Goal: Transaction & Acquisition: Purchase product/service

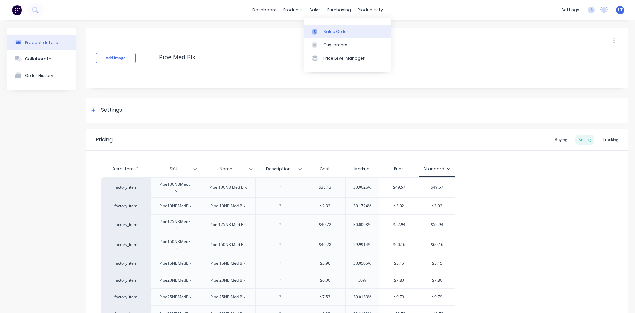
click at [334, 29] on div "Sales Orders" at bounding box center [336, 32] width 27 height 6
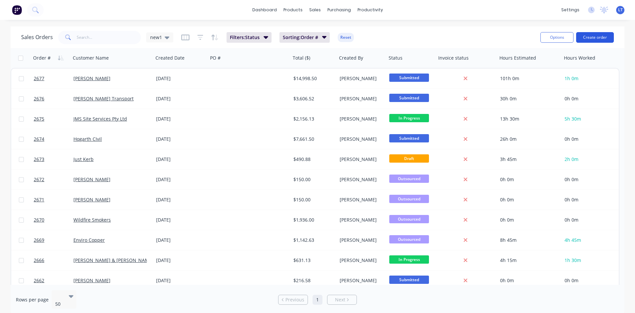
click at [596, 40] on button "Create order" at bounding box center [595, 37] width 38 height 11
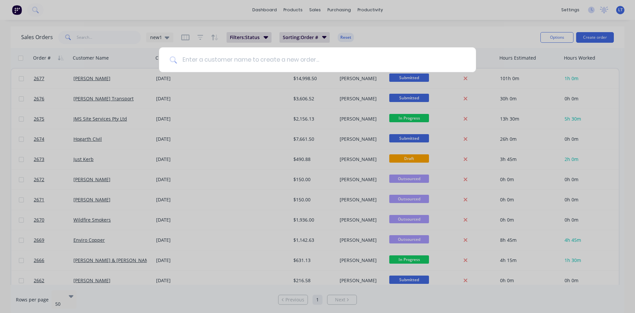
click at [263, 66] on input at bounding box center [321, 59] width 288 height 25
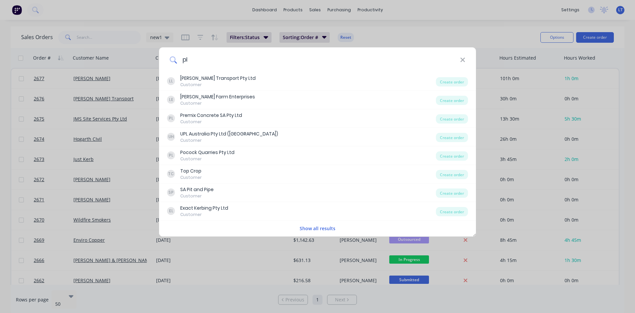
type input "p"
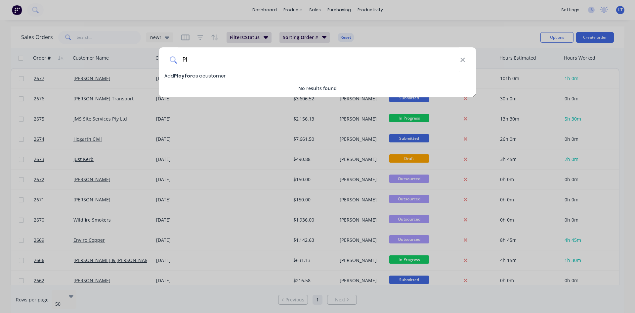
type input "P"
type input "City of [GEOGRAPHIC_DATA]"
click at [205, 75] on span "City of [GEOGRAPHIC_DATA]" at bounding box center [209, 75] width 70 height 7
select select "AU"
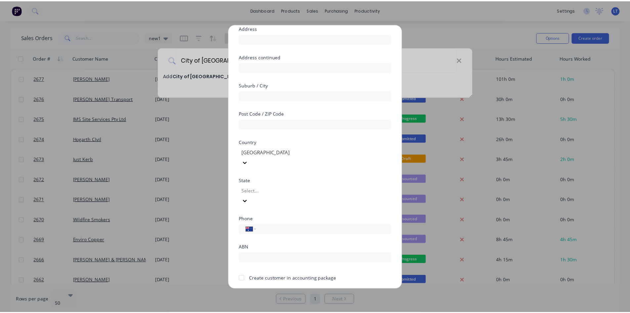
scroll to position [58, 0]
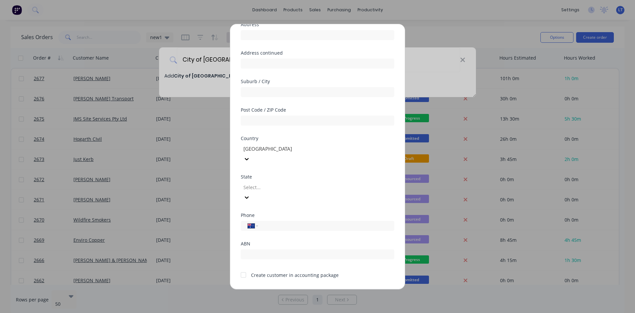
click at [242, 268] on div at bounding box center [243, 274] width 13 height 13
click at [290, 289] on button "Save" at bounding box center [297, 294] width 36 height 11
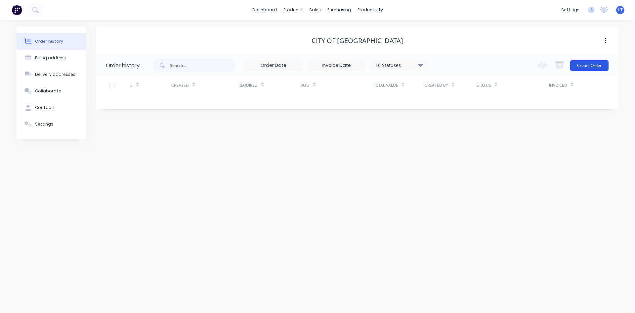
click at [583, 62] on button "Create Order" at bounding box center [589, 65] width 38 height 11
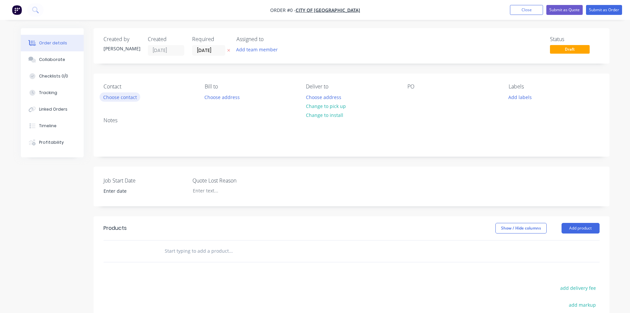
click at [123, 96] on button "Choose contact" at bounding box center [120, 96] width 41 height 9
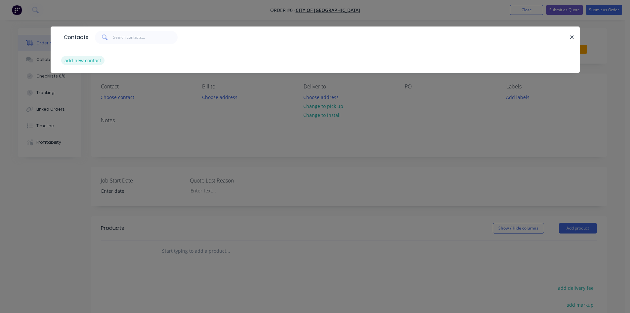
click at [87, 59] on button "add new contact" at bounding box center [83, 60] width 44 height 9
select select "AU"
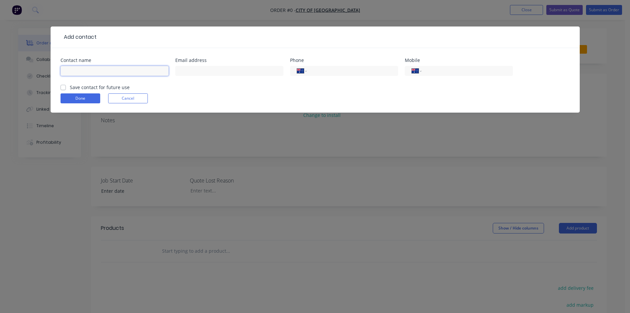
click at [117, 70] on input "text" at bounding box center [115, 71] width 108 height 10
type input "[PERSON_NAME]"
click at [202, 69] on input "text" at bounding box center [229, 71] width 108 height 10
type input "[EMAIL_ADDRESS][DOMAIN_NAME]"
click at [333, 70] on input "tel" at bounding box center [351, 71] width 79 height 8
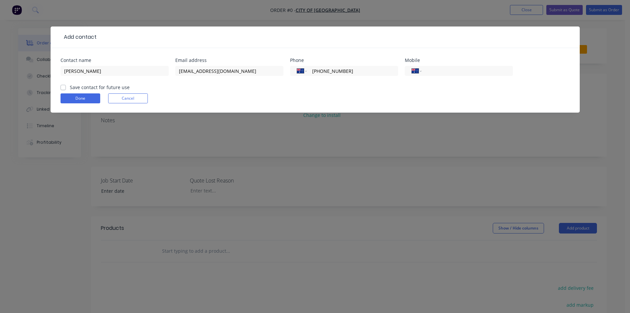
type input "[PHONE_NUMBER]"
click at [70, 86] on label "Save contact for future use" at bounding box center [100, 87] width 60 height 7
click at [64, 86] on input "Save contact for future use" at bounding box center [63, 87] width 5 height 6
checkbox input "true"
click at [78, 101] on button "Done" at bounding box center [81, 98] width 40 height 10
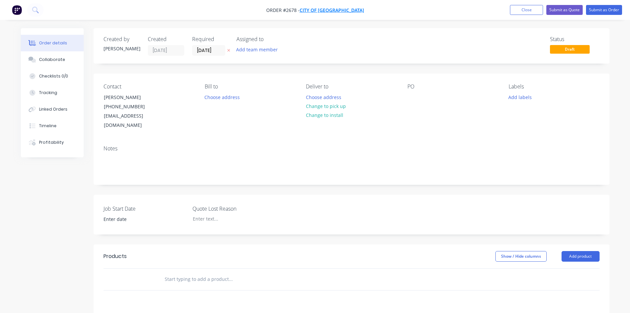
click at [318, 7] on span "City of [GEOGRAPHIC_DATA]" at bounding box center [332, 10] width 64 height 6
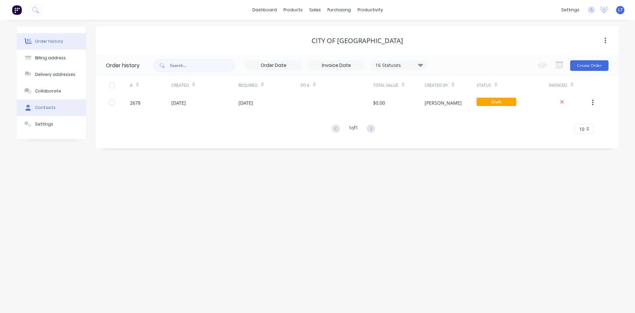
click at [49, 104] on button "Contacts" at bounding box center [51, 107] width 69 height 17
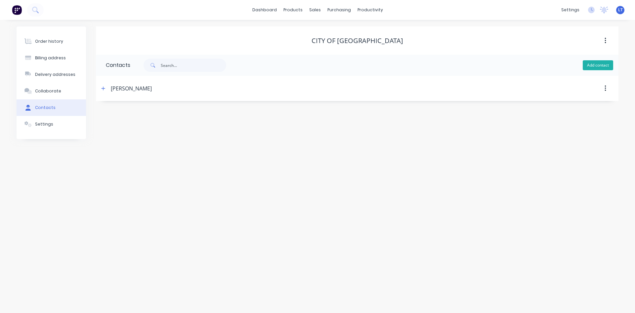
click at [598, 67] on button "Add contact" at bounding box center [598, 65] width 30 height 10
select select "AU"
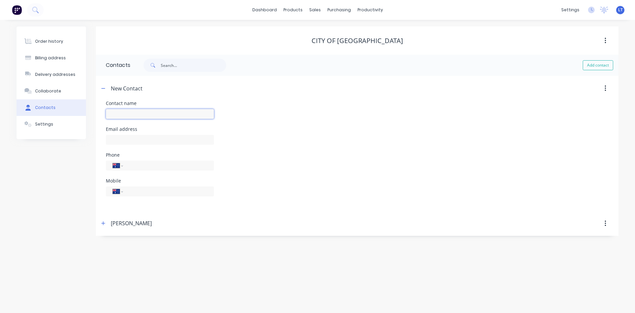
click at [137, 114] on input "text" at bounding box center [160, 114] width 108 height 10
type input "[PERSON_NAME]"
select select "AU"
click at [132, 141] on input "text" at bounding box center [160, 140] width 108 height 10
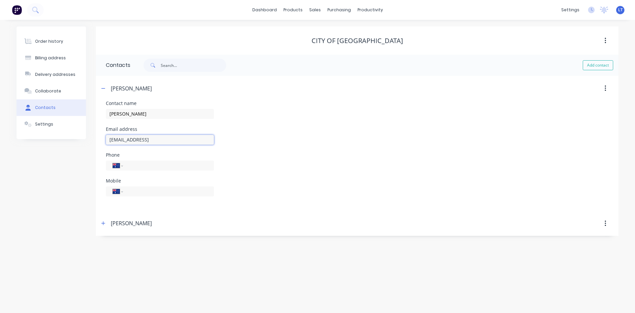
click at [171, 141] on input "[EMAIL_ADDRESS]" at bounding box center [160, 140] width 108 height 10
type input "[EMAIL_ADDRESS][DOMAIN_NAME]"
click at [150, 170] on div "International [GEOGRAPHIC_DATA] [GEOGRAPHIC_DATA] [GEOGRAPHIC_DATA] [GEOGRAPHIC…" at bounding box center [160, 165] width 108 height 10
click at [139, 163] on input "tel" at bounding box center [167, 165] width 79 height 8
type input "0438 835 921"
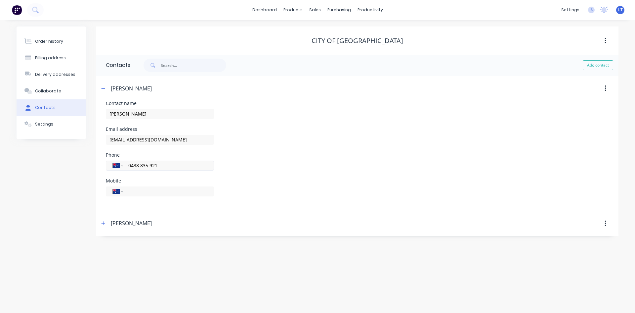
drag, startPoint x: 158, startPoint y: 164, endPoint x: 116, endPoint y: 164, distance: 42.7
click at [116, 164] on div "International [GEOGRAPHIC_DATA] [GEOGRAPHIC_DATA] [GEOGRAPHIC_DATA] [GEOGRAPHIC…" at bounding box center [160, 165] width 108 height 10
click at [145, 191] on input "tel" at bounding box center [167, 191] width 79 height 8
paste input "0438 835 921"
type input "0438 835 921"
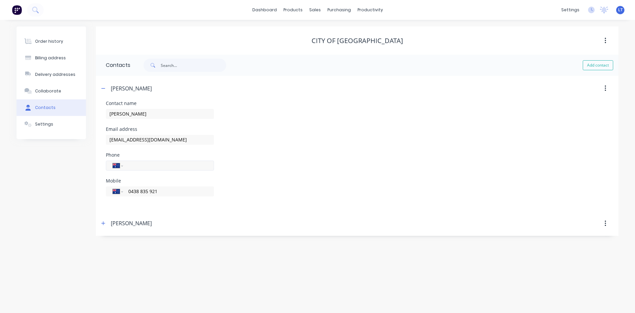
click at [149, 169] on input "tel" at bounding box center [167, 165] width 79 height 8
type input "[PHONE_NUMBER]"
click at [328, 258] on div "Order history Billing address Delivery addresses Collaborate Contacts Settings …" at bounding box center [317, 166] width 635 height 293
drag, startPoint x: 367, startPoint y: 147, endPoint x: 471, endPoint y: 167, distance: 106.5
click at [368, 147] on div "Email address [EMAIL_ADDRESS][DOMAIN_NAME]" at bounding box center [357, 140] width 503 height 26
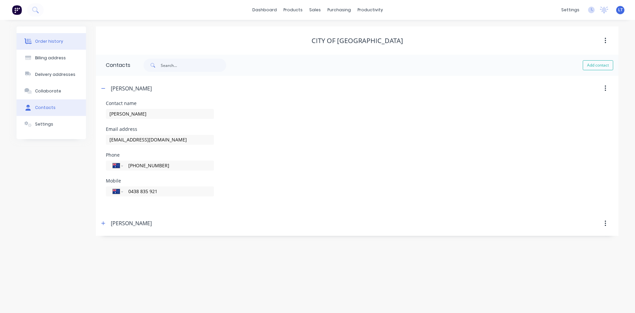
click at [49, 42] on div "Order history" at bounding box center [49, 41] width 28 height 6
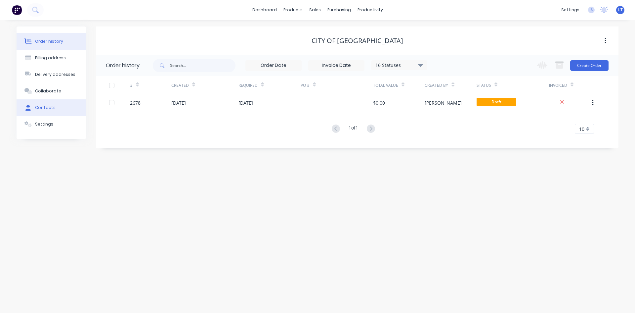
click at [49, 106] on div "Contacts" at bounding box center [45, 108] width 21 height 6
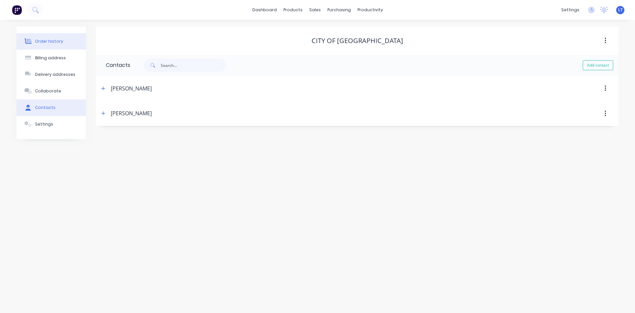
click at [53, 38] on button "Order history" at bounding box center [51, 41] width 69 height 17
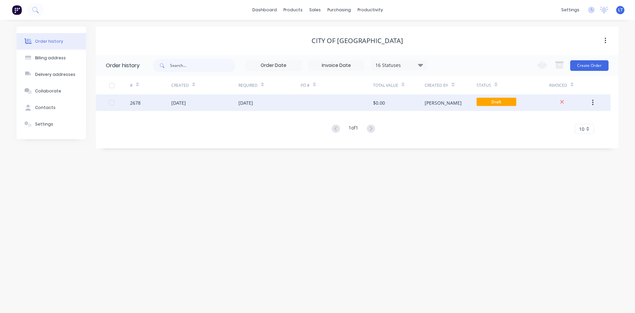
click at [304, 103] on div at bounding box center [337, 102] width 72 height 17
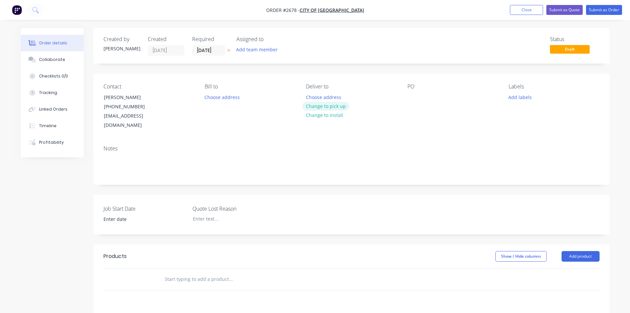
click at [334, 106] on button "Change to pick up" at bounding box center [325, 106] width 47 height 9
click at [230, 98] on button "Choose address" at bounding box center [222, 96] width 42 height 9
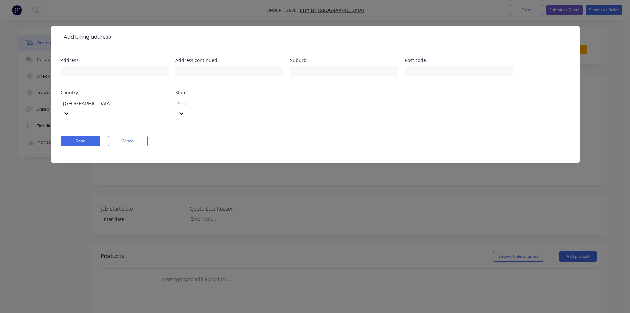
click at [599, 148] on div "Add billing address Address Address continued Suburb Post code Country [GEOGRAP…" at bounding box center [315, 156] width 630 height 313
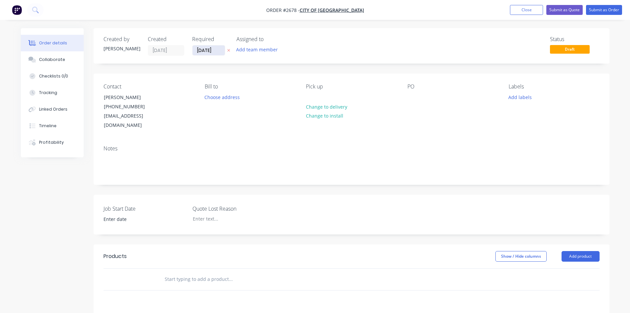
click at [220, 49] on input "[DATE]" at bounding box center [209, 50] width 32 height 10
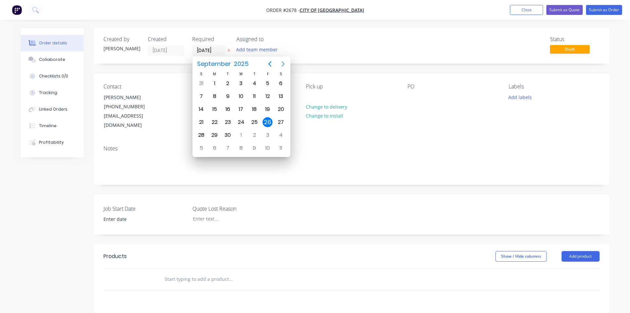
click at [282, 63] on icon "Next page" at bounding box center [283, 64] width 8 height 8
click at [270, 62] on icon "Previous page" at bounding box center [270, 64] width 8 height 8
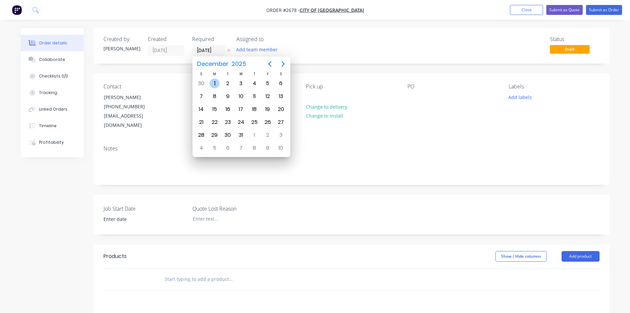
click at [215, 82] on div "1" at bounding box center [215, 83] width 10 height 10
type input "[DATE]"
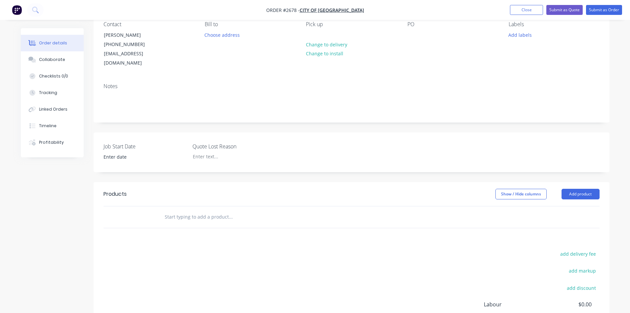
scroll to position [66, 0]
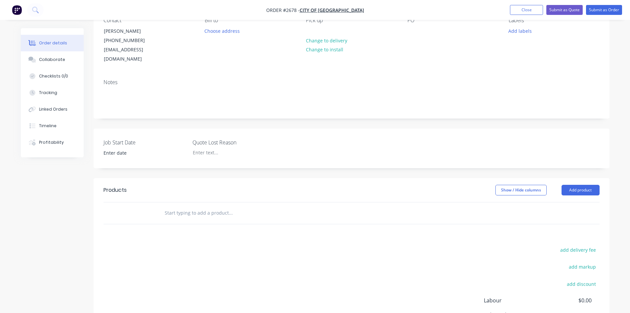
click at [209, 206] on input "text" at bounding box center [230, 212] width 132 height 13
click at [191, 206] on input "text" at bounding box center [230, 212] width 132 height 13
type input "D"
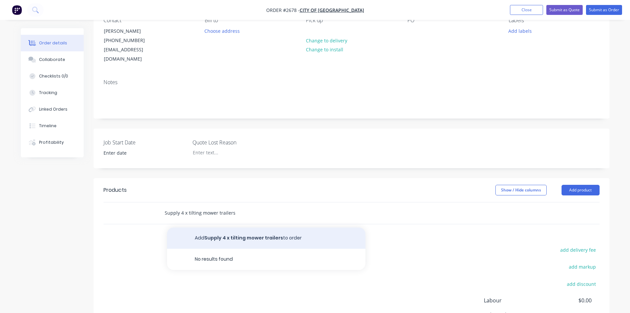
type input "Supply 4 x tilting mower trailers"
click at [250, 229] on button "Add Supply 4 x tilting mower trailers to order" at bounding box center [266, 237] width 198 height 21
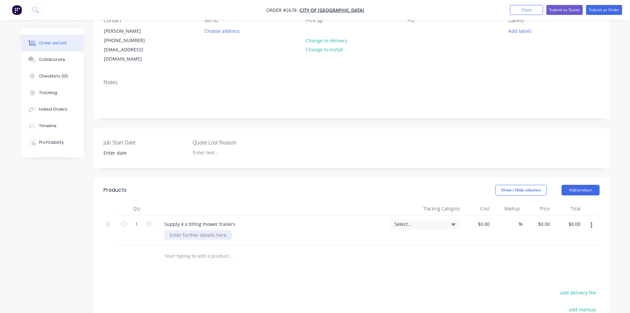
click at [193, 230] on div at bounding box center [197, 235] width 67 height 10
click at [149, 221] on icon "button" at bounding box center [150, 224] width 6 height 6
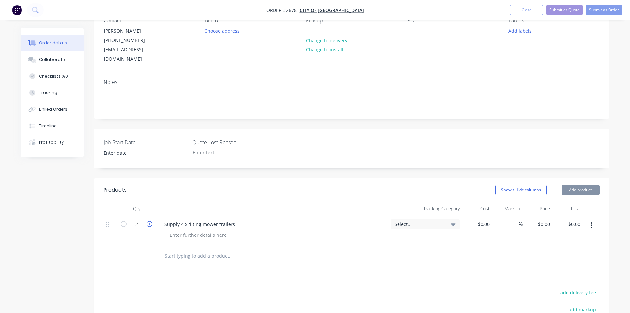
click at [149, 221] on icon "button" at bounding box center [150, 224] width 6 height 6
type input "4"
click at [546, 219] on input "0" at bounding box center [544, 224] width 15 height 10
type input "$17,899.00"
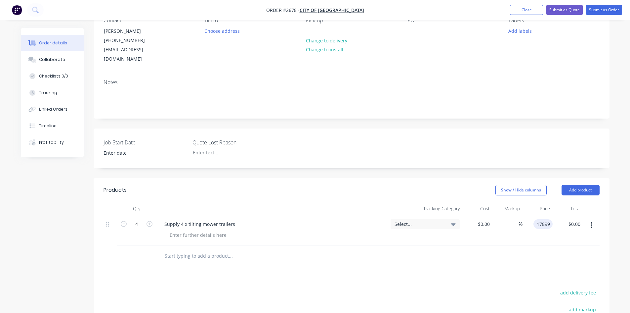
type input "$71,596.00"
click at [524, 262] on div "Products Show / Hide columns Add product Qty Tracking Category Cost Markup Pric…" at bounding box center [352, 301] width 516 height 247
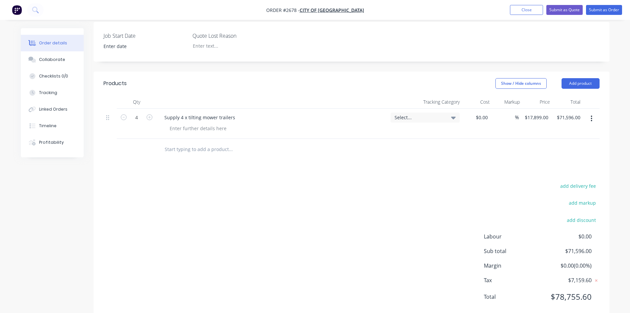
scroll to position [180, 0]
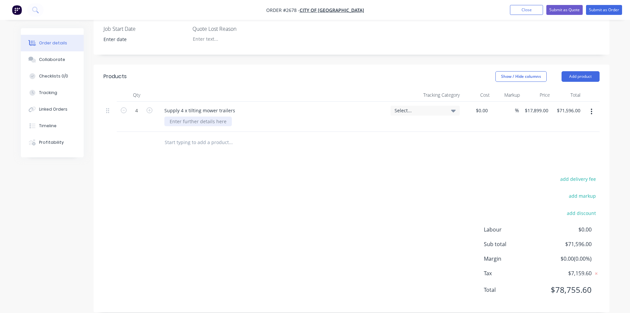
click at [201, 116] on div at bounding box center [197, 121] width 67 height 10
click at [260, 116] on div "All built using Australian steel (where availiable)" at bounding box center [223, 121] width 118 height 10
click at [271, 116] on div "All built using Australian steel (where available)" at bounding box center [222, 121] width 116 height 10
click at [272, 116] on div "All built using Australian steel (where available)" at bounding box center [222, 121] width 116 height 10
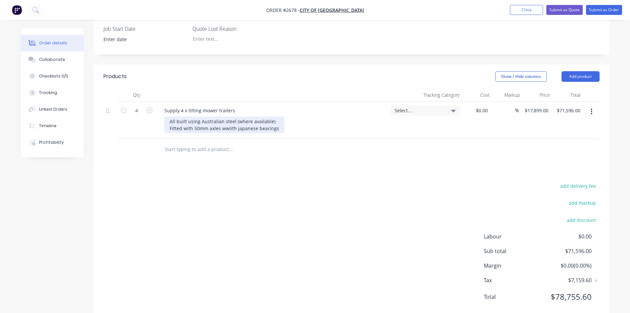
click at [225, 119] on div "All built using Australian steel (where available) Fitted with 50mm axles wwiit…" at bounding box center [224, 124] width 120 height 17
drag, startPoint x: 207, startPoint y: 119, endPoint x: 363, endPoint y: 133, distance: 156.7
click at [208, 119] on div "All built using Australian steel (where available) Fitted with 50mm axles wiith…" at bounding box center [222, 124] width 116 height 17
click at [248, 118] on div "All built using Australian steel (where available) Fitted with 50mm locally mad…" at bounding box center [237, 124] width 146 height 17
click at [252, 118] on div "All built using Australian steel (where available) Fitted with 50mm locally mad…" at bounding box center [237, 124] width 146 height 17
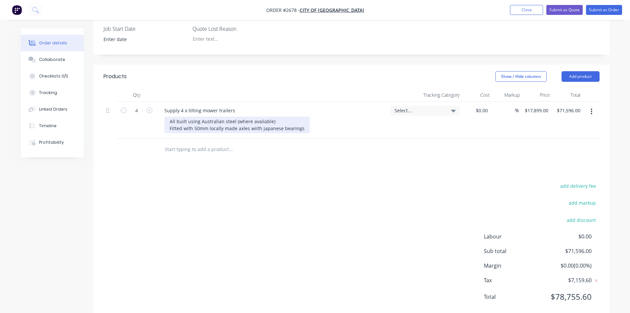
click at [254, 119] on div "All built using Australian steel (where available) Fitted with 50mm locally mad…" at bounding box center [237, 124] width 146 height 17
click at [267, 120] on div "All built using Australian steel (where available) Fitted with 50mm locally mad…" at bounding box center [236, 124] width 144 height 17
click at [298, 118] on div "All built using Australian steel (where available) Fitted with 50mm locally mad…" at bounding box center [236, 124] width 144 height 17
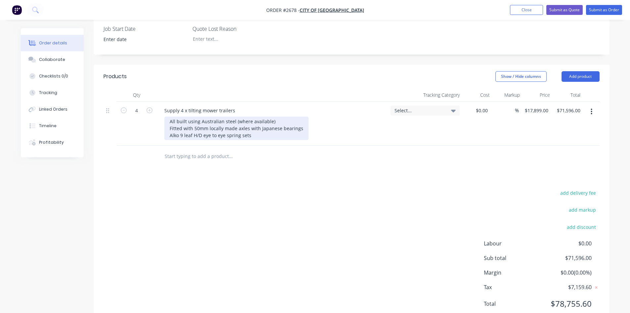
click at [299, 119] on div "All built using Australian steel (where available) Fitted with 50mm locally mad…" at bounding box center [236, 127] width 144 height 23
click at [300, 120] on div "All built using Australian steel (where available) Fitted with 50mm locally mad…" at bounding box center [246, 127] width 164 height 23
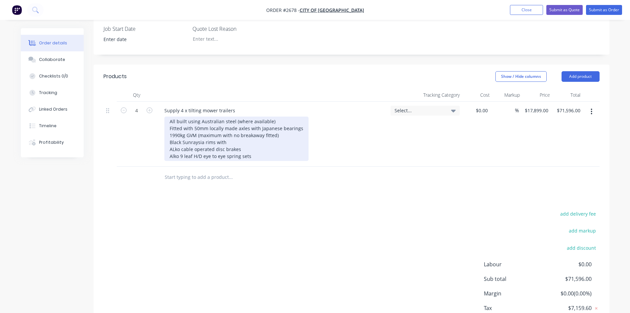
click at [168, 135] on div "All built using Australian steel (where available) Fitted with 50mm locally mad…" at bounding box center [236, 138] width 144 height 44
click at [239, 133] on div "All built using Australian steel (where available) Fitted with 50mm locally mad…" at bounding box center [236, 138] width 144 height 44
click at [242, 134] on div "All built using Australian steel (where available) Fitted with 50mm locally mad…" at bounding box center [236, 138] width 144 height 44
click at [254, 147] on div "All built using Australian steel (where available) Fitted with 50mm locally mad…" at bounding box center [239, 138] width 150 height 44
click at [250, 146] on div "All built using Australian steel (where available) Fitted with 50mm locally mad…" at bounding box center [239, 138] width 150 height 44
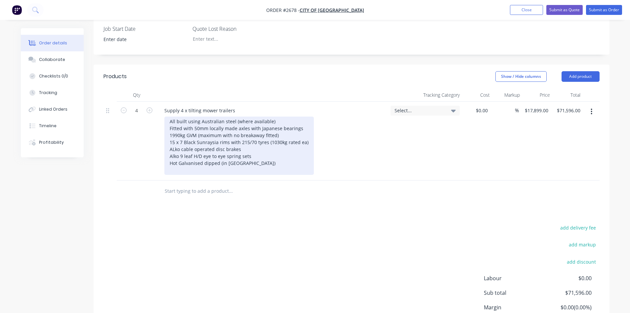
click at [173, 142] on div "All built using Australian steel (where available) Fitted with 50mm locally mad…" at bounding box center [239, 145] width 150 height 58
click at [251, 155] on div "All built using Australian steel (where available) Fitted with 50mm locally mad…" at bounding box center [239, 145] width 150 height 58
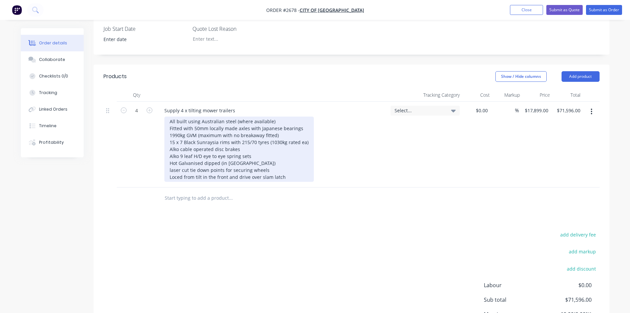
click at [176, 168] on div "All built using Australian steel (where available) Fitted with 50mm locally mad…" at bounding box center [239, 148] width 150 height 65
click at [287, 168] on div "All built using Australian steel (where available) Fitted with 50mm locally mad…" at bounding box center [239, 148] width 150 height 65
click at [238, 169] on div "All built using Australian steel (where available) Fitted with 50mm locally mad…" at bounding box center [239, 148] width 150 height 65
click at [300, 167] on div "All built using Australian steel (where available) Fitted with 50mm locally mad…" at bounding box center [239, 148] width 150 height 65
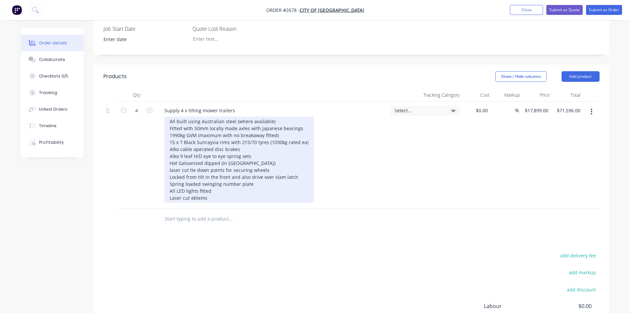
click at [295, 168] on div "All built using Australian steel (where available) Fitted with 50mm locally mad…" at bounding box center [239, 159] width 150 height 86
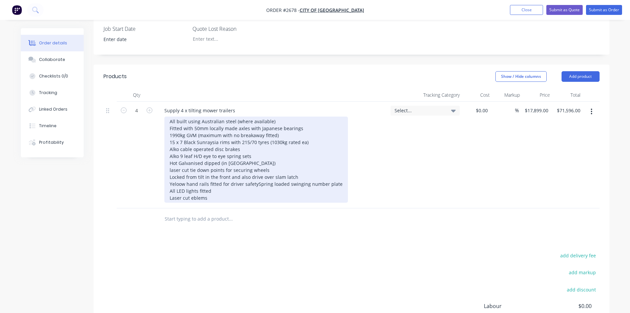
click at [193, 195] on div "All built using Australian steel (where available) Fitted with 50mm locally mad…" at bounding box center [256, 159] width 184 height 86
click at [215, 196] on div "All built using Australian steel (where available) Fitted with 50mm locally mad…" at bounding box center [256, 159] width 184 height 86
click at [177, 175] on div "All built using Australian steel (where available) Fitted with 50mm locally mad…" at bounding box center [256, 159] width 184 height 86
click at [231, 193] on div "All built using Australian steel (where available) Fitted with 50mm locally mad…" at bounding box center [255, 159] width 182 height 86
click at [254, 173] on div "All built using Australian steel (where available) Fitted with 50mm locally mad…" at bounding box center [255, 159] width 182 height 86
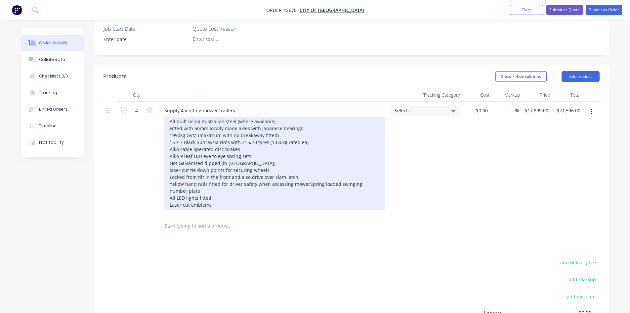
click at [216, 196] on div "All built using Australian steel (where available) Fitted with 50mm locally mad…" at bounding box center [274, 162] width 221 height 93
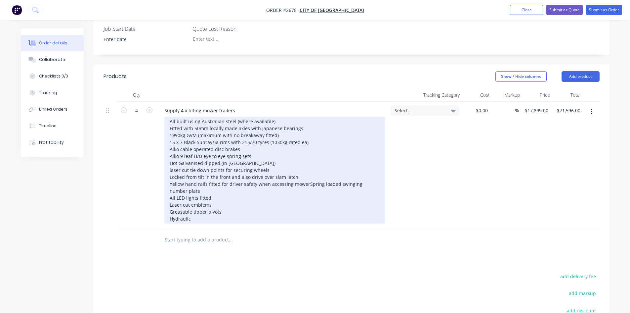
click at [175, 203] on div "All built using Australian steel (where available) Fitted with 50mm locally mad…" at bounding box center [274, 169] width 221 height 107
click at [169, 133] on div "All built using Australian steel (where available) Fitted with 50mm locally mad…" at bounding box center [274, 169] width 221 height 107
click at [307, 136] on div "All built using Australian steel (where available) Fitted with 50mm locally mad…" at bounding box center [274, 169] width 221 height 107
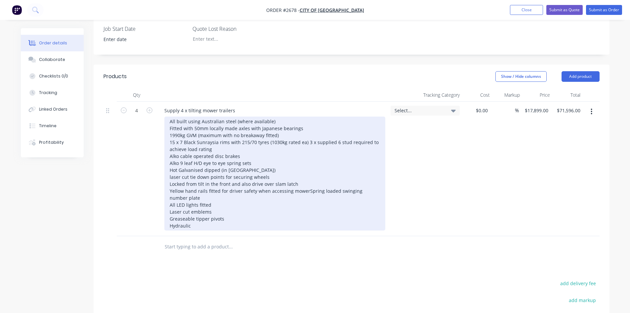
click at [191, 218] on div "All built using Australian steel (where available) Fitted with 50mm locally mad…" at bounding box center [274, 173] width 221 height 114
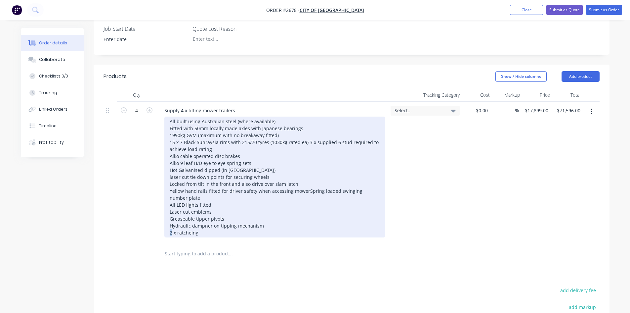
drag, startPoint x: 173, startPoint y: 222, endPoint x: 169, endPoint y: 223, distance: 3.7
click at [169, 223] on div "All built using Australian steel (where available) Fitted with 50mm locally mad…" at bounding box center [274, 176] width 221 height 121
click at [189, 225] on div "All built using Australian steel (where available) Fitted with 50mm locally mad…" at bounding box center [274, 176] width 221 height 121
click at [204, 224] on div "All built using Australian steel (where available) Fitted with 50mm locally mad…" at bounding box center [274, 176] width 221 height 121
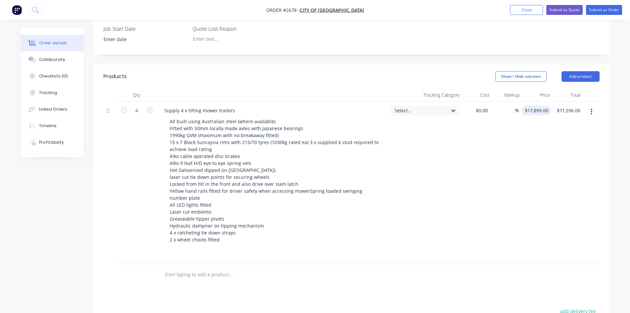
type input "17899"
click at [535, 106] on div "17899 $17,899.00" at bounding box center [537, 111] width 27 height 10
click at [542, 106] on input "17899" at bounding box center [543, 111] width 17 height 10
click at [543, 106] on input "17899" at bounding box center [543, 111] width 17 height 10
click at [541, 106] on input "17899" at bounding box center [543, 111] width 17 height 10
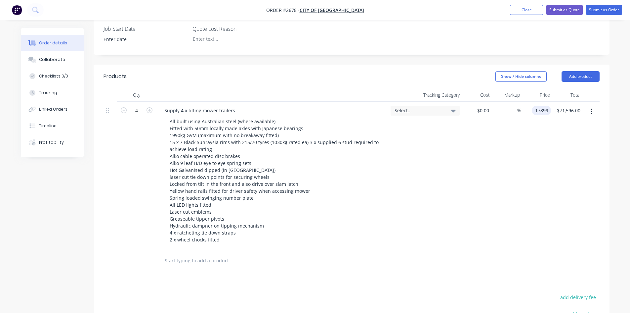
click at [541, 106] on input "17899" at bounding box center [543, 111] width 17 height 10
click at [545, 106] on input at bounding box center [547, 111] width 8 height 10
type input "$17,999.00"
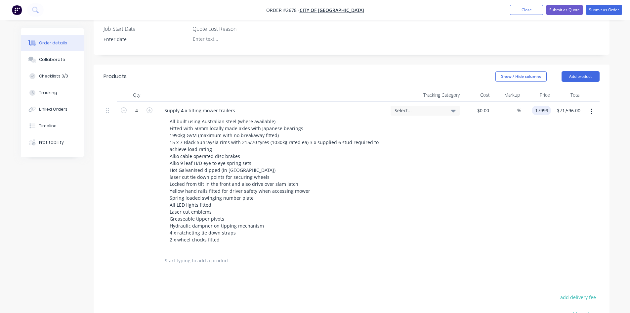
type input "$71,996.00"
click at [539, 155] on div "$17,999.00 17999" at bounding box center [535, 176] width 29 height 148
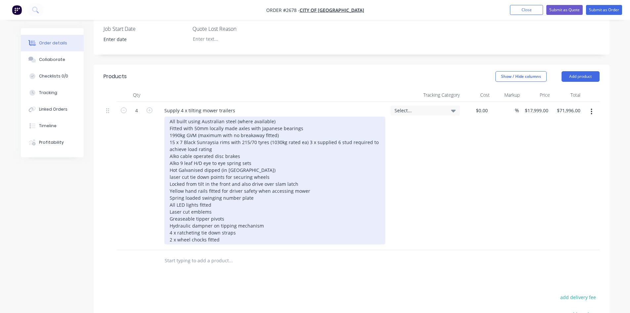
click at [223, 230] on div "All built using Australian steel (where available) Fitted with 50mm locally mad…" at bounding box center [274, 180] width 221 height 128
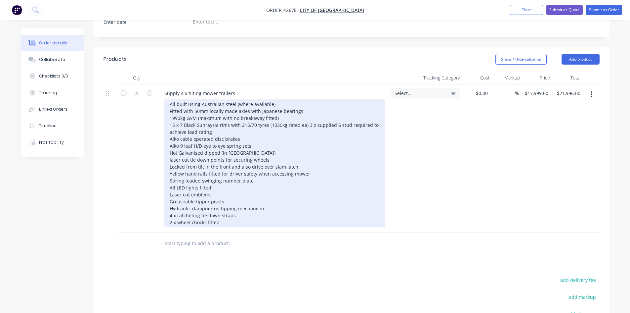
scroll to position [213, 0]
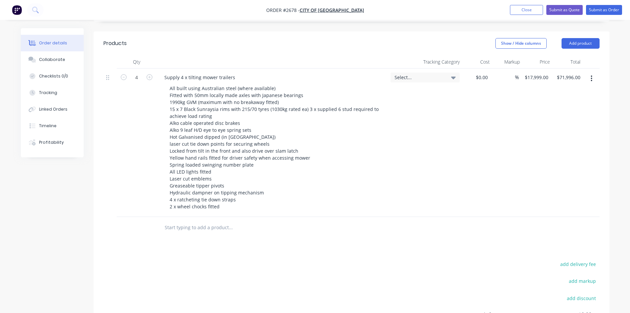
click at [410, 195] on div "Select..." at bounding box center [425, 142] width 74 height 148
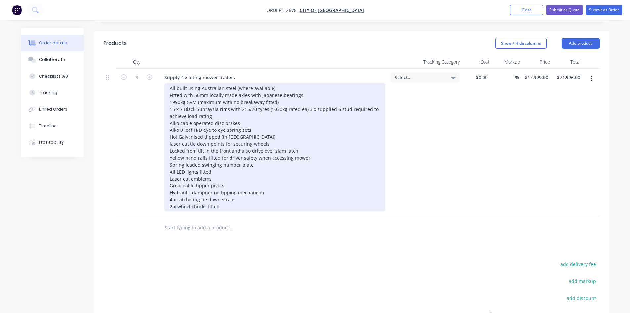
click at [221, 198] on div "All built using Australian steel (where available) Fitted with 50mm locally mad…" at bounding box center [274, 147] width 221 height 128
click at [169, 133] on div "All built using Australian steel (where available) Fitted with 50mm locally mad…" at bounding box center [274, 147] width 221 height 128
click at [168, 134] on div "All built using Australian steel (where available) Fitted with 50mm locally mad…" at bounding box center [274, 147] width 221 height 128
click at [168, 142] on div "All built using Australian steel (where available) Fitted with 50mm locally mad…" at bounding box center [274, 147] width 221 height 128
click at [168, 149] on div "All built using Australian steel (where available) Fitted with 50mm locally mad…" at bounding box center [274, 147] width 221 height 128
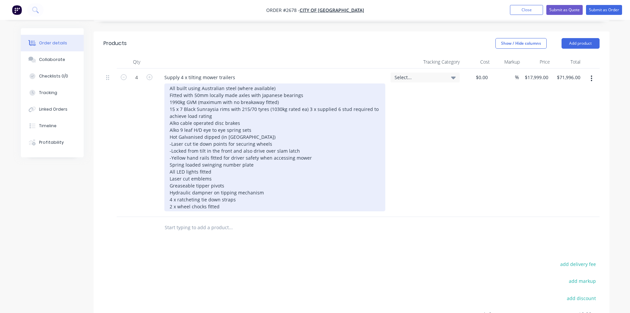
click at [168, 156] on div "All built using Australian steel (where available) Fitted with 50mm locally mad…" at bounding box center [274, 147] width 221 height 128
click at [168, 164] on div "All built using Australian steel (where available) Fitted with 50mm locally mad…" at bounding box center [274, 147] width 221 height 128
click at [168, 168] on div "All built using Australian steel (where available) Fitted with 50mm locally mad…" at bounding box center [274, 147] width 221 height 128
click at [168, 178] on div "All built using Australian steel (where available) Fitted with 50mm locally mad…" at bounding box center [274, 147] width 221 height 128
click at [168, 184] on div "All built using Australian steel (where available) Fitted with 50mm locally mad…" at bounding box center [274, 147] width 221 height 128
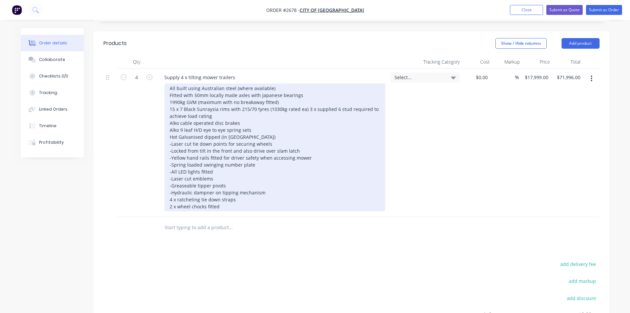
click at [168, 189] on div "All built using Australian steel (where available) Fitted with 50mm locally mad…" at bounding box center [274, 147] width 221 height 128
click at [168, 196] on div "All built using Australian steel (where available) Fitted with 50mm locally mad…" at bounding box center [274, 147] width 221 height 128
click at [167, 130] on div "All built using Australian steel (where available) Fitted with 50mm locally mad…" at bounding box center [274, 147] width 221 height 128
click at [168, 121] on div "All built using Australian steel (where available) Fitted with 50mm locally mad…" at bounding box center [274, 147] width 221 height 128
click at [167, 114] on div "All built using Australian steel (where available) Fitted with 50mm locally mad…" at bounding box center [274, 147] width 221 height 128
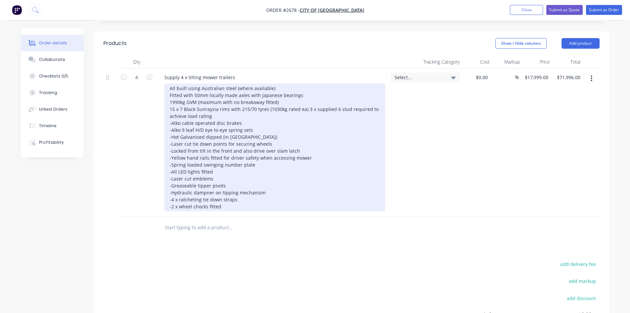
click at [168, 101] on div "All built using Australian steel (where available) Fitted with 50mm locally mad…" at bounding box center [274, 147] width 221 height 128
click at [168, 94] on div "All built using Australian steel (where available) Fitted with 50mm locally mad…" at bounding box center [274, 147] width 221 height 128
click at [168, 85] on div "All built using Australian steel (where available) Fitted with 50mm locally mad…" at bounding box center [274, 147] width 221 height 128
click at [166, 83] on div "All built using Australian steel (where available) -Fitted with 50mm locally ma…" at bounding box center [274, 147] width 221 height 128
click at [170, 86] on div "- All built using Australian steel (where available) -Fitted with 50mm locally …" at bounding box center [274, 147] width 221 height 128
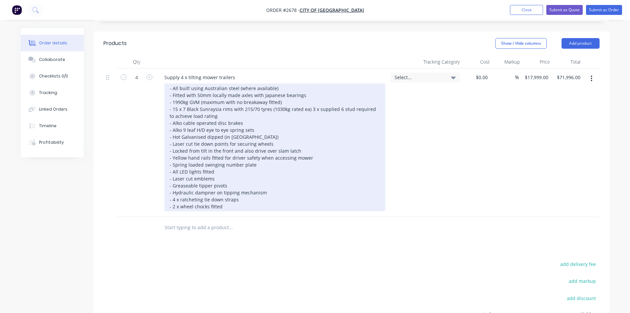
click at [339, 142] on div "- All built using Australian steel (where available) - Fitted with 50mm locally…" at bounding box center [274, 147] width 221 height 128
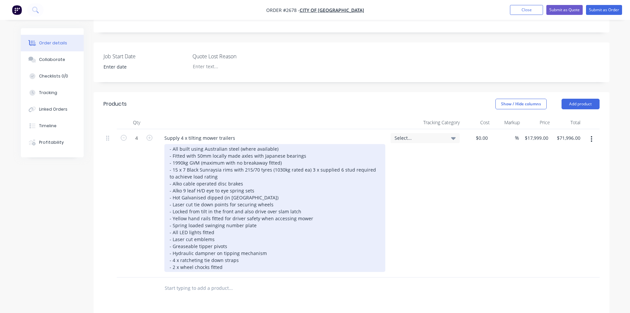
scroll to position [165, 0]
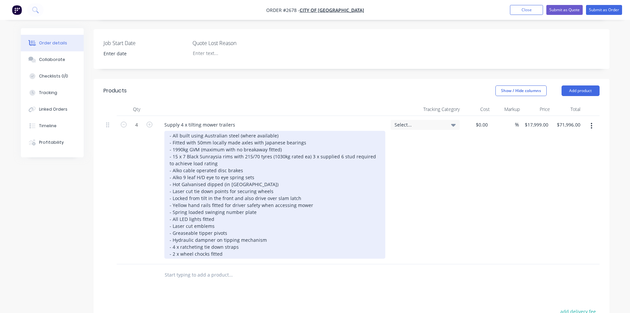
click at [253, 168] on div "- All built using Australian steel (where available) - Fitted with 50mm locally…" at bounding box center [274, 195] width 221 height 128
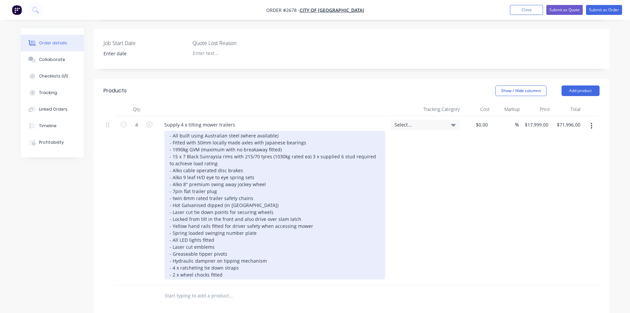
click at [249, 269] on div "- All built using Australian steel (where available) - Fitted with 50mm locally…" at bounding box center [274, 205] width 221 height 149
click at [307, 243] on div "- All built using Australian steel (where available) - Fitted with 50mm locally…" at bounding box center [274, 205] width 221 height 149
click at [174, 181] on div "- All built using Australian steel (where available) - Fitted with 50mm locally…" at bounding box center [274, 205] width 221 height 149
click at [201, 252] on div "- All built using Australian steel (where available) - Fitted with 50mm locally…" at bounding box center [274, 205] width 221 height 149
click at [297, 258] on div "- All built using Australian steel (where available) - Fitted with 50mm locally…" at bounding box center [274, 205] width 221 height 149
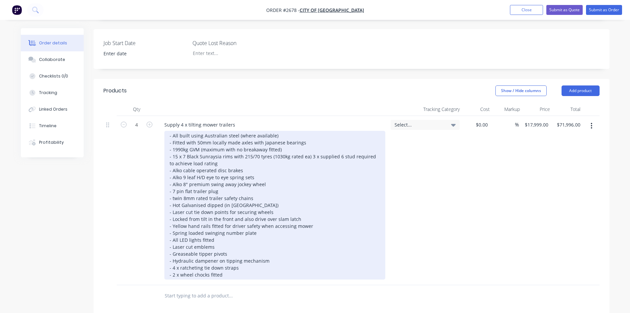
click at [211, 245] on div "- All built using Australian steel (where available) - Fitted with 50mm locally…" at bounding box center [274, 205] width 221 height 149
click at [299, 239] on div "- All built using Australian steel (where available) - Fitted with 50mm locally…" at bounding box center [274, 205] width 221 height 149
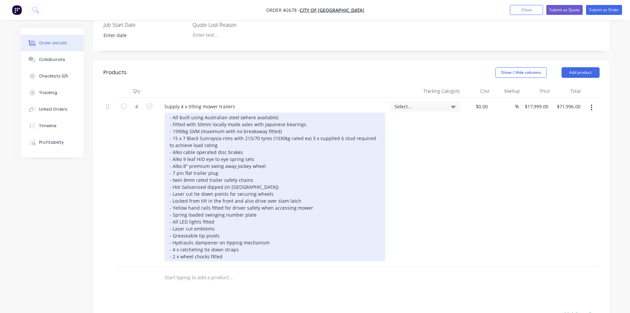
scroll to position [198, 0]
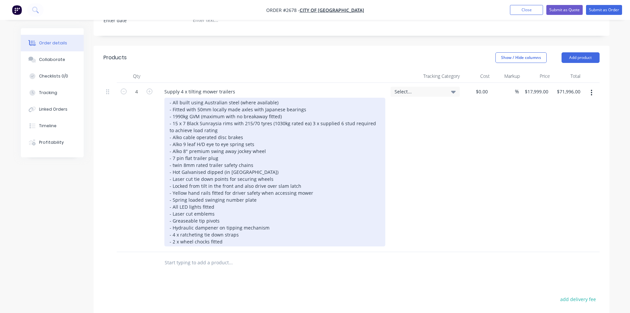
click at [242, 127] on div "- All built using Australian steel (where available) - Fitted with 50mm locally…" at bounding box center [274, 172] width 221 height 149
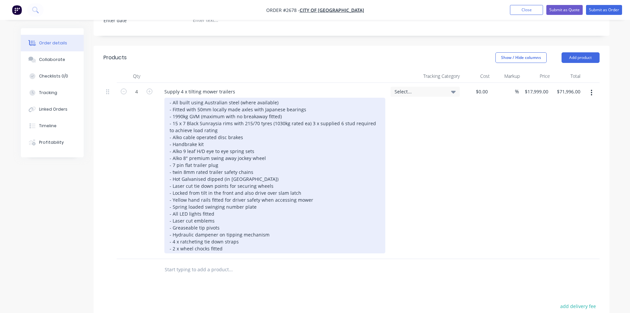
click at [334, 163] on div "- All built using Australian steel (where available) - Fitted with 50mm locally…" at bounding box center [274, 175] width 221 height 155
click at [274, 98] on div "- All built using Australian steel (where available) - Fitted with 50mm locally…" at bounding box center [274, 175] width 221 height 155
click at [321, 98] on div "- All built using Australian steel (where available) expanded mesh floor all RH…" at bounding box center [274, 175] width 221 height 155
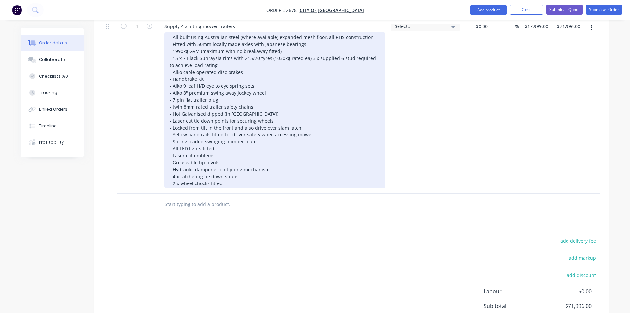
scroll to position [259, 0]
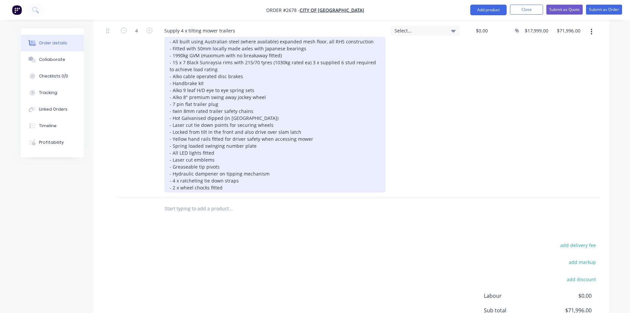
click at [225, 179] on div "- All built using Australian steel (where available) expanded mesh floor, all R…" at bounding box center [274, 114] width 221 height 155
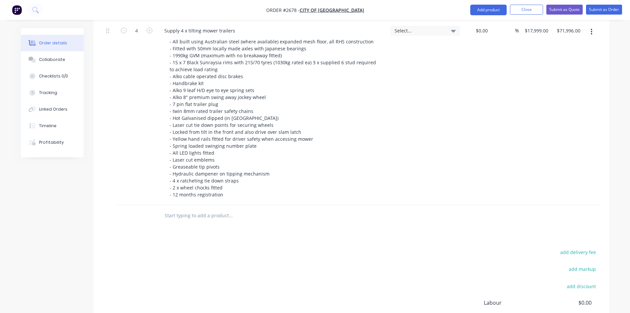
drag, startPoint x: 17, startPoint y: 12, endPoint x: 539, endPoint y: 72, distance: 526.4
click at [556, 82] on div "$71,996.00 $71,996.00" at bounding box center [567, 113] width 32 height 183
click at [526, 12] on button "Close" at bounding box center [526, 10] width 33 height 10
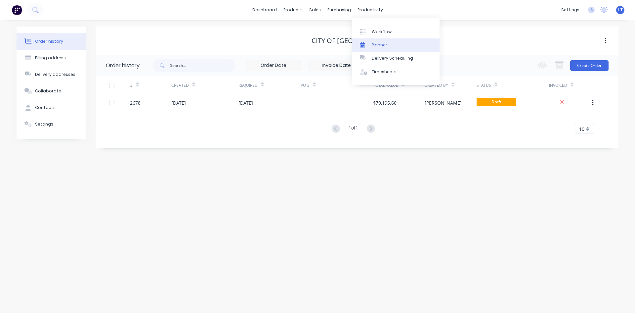
click at [387, 43] on link "Planner" at bounding box center [396, 44] width 88 height 13
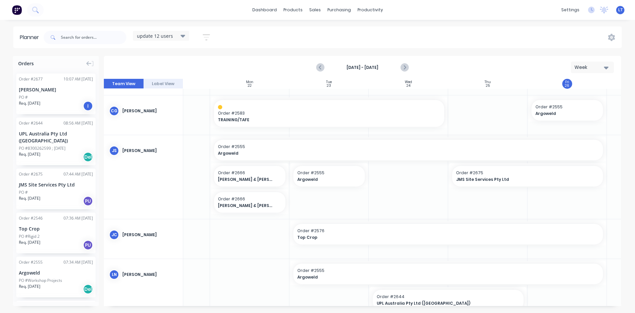
scroll to position [33, 56]
click at [408, 67] on icon "Next page" at bounding box center [404, 68] width 8 height 8
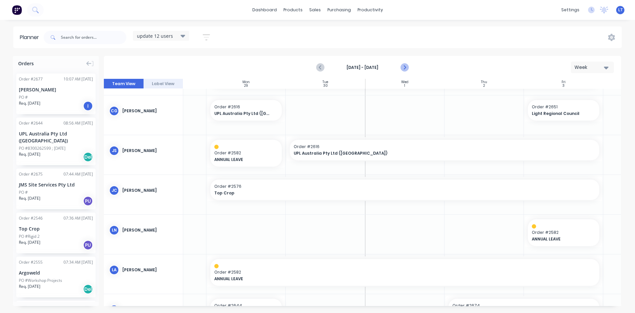
click at [406, 68] on icon "Next page" at bounding box center [404, 68] width 8 height 8
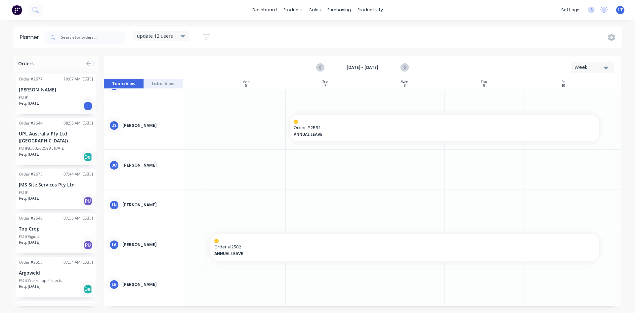
scroll to position [55, 56]
